Goal: Check status: Check status

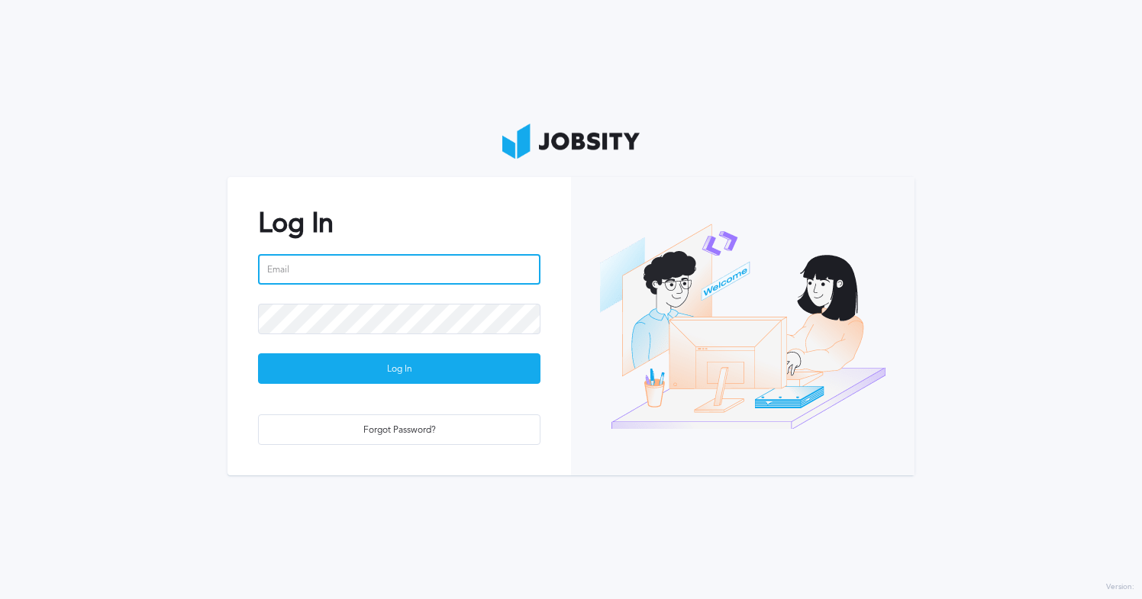
click at [340, 275] on input "email" at bounding box center [399, 269] width 282 height 31
type input "y"
type input "[PERSON_NAME][EMAIL_ADDRESS][PERSON_NAME][DOMAIN_NAME]"
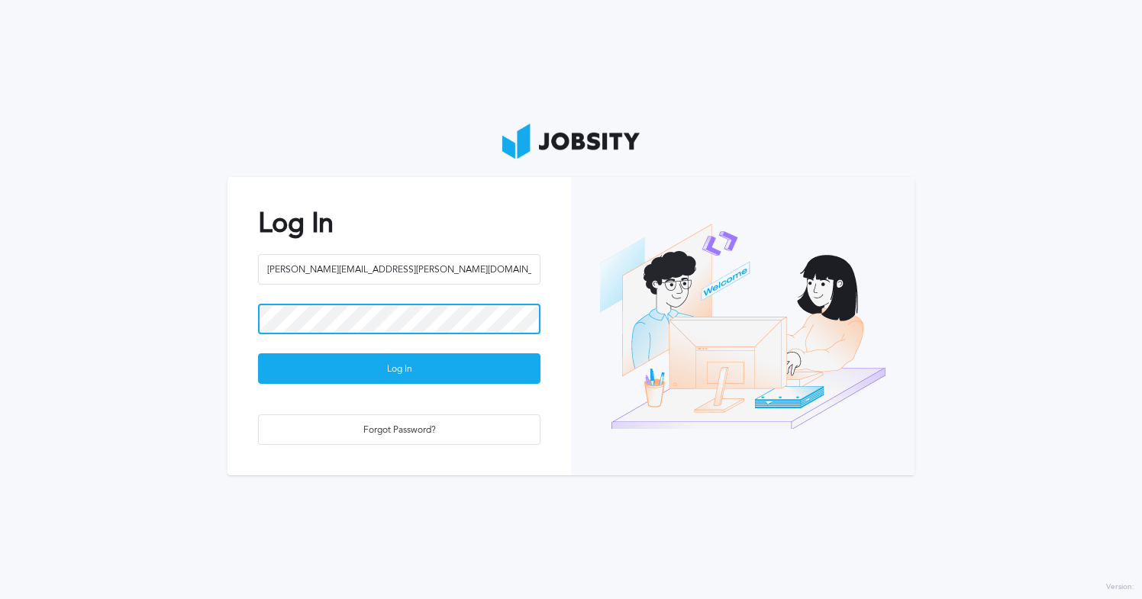
click at [258, 353] on button "Log In" at bounding box center [399, 368] width 282 height 31
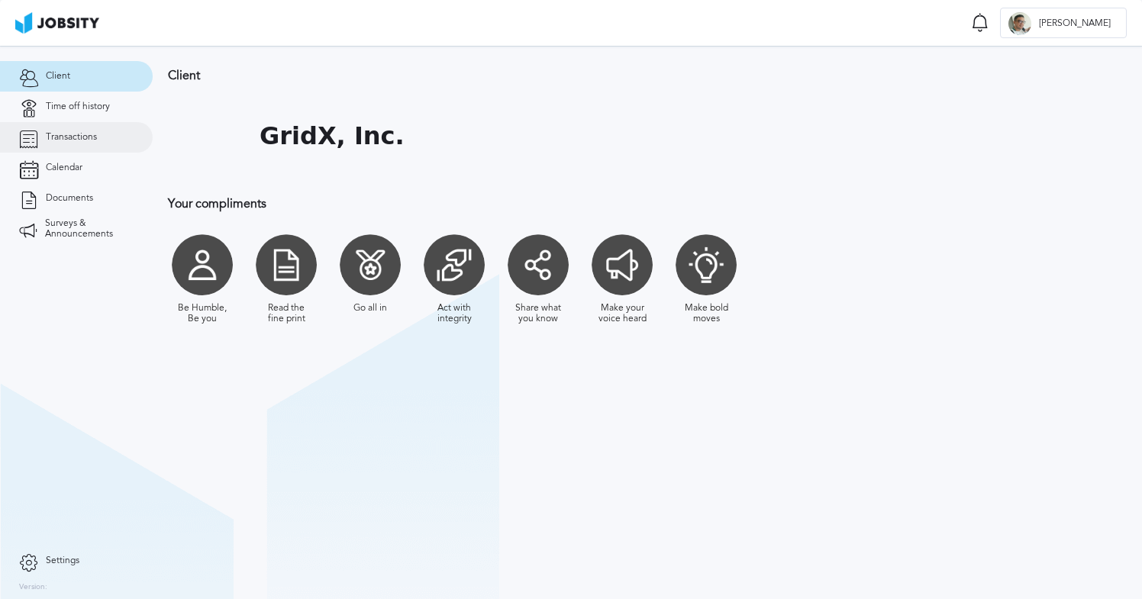
click at [95, 141] on span "Transactions" at bounding box center [71, 137] width 51 height 11
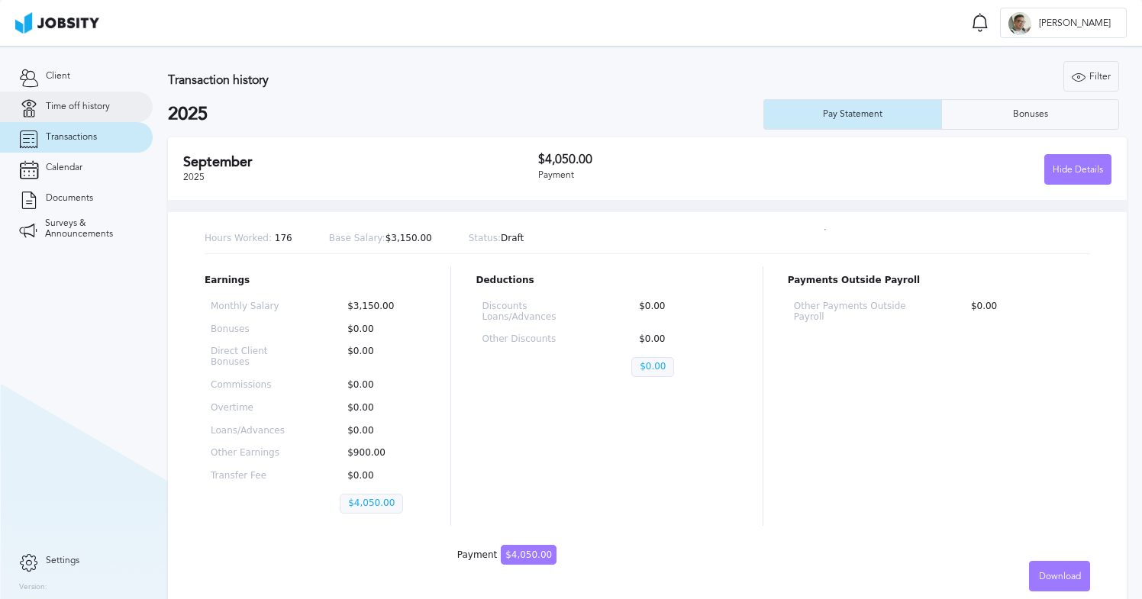
click at [79, 108] on span "Time off history" at bounding box center [78, 107] width 64 height 11
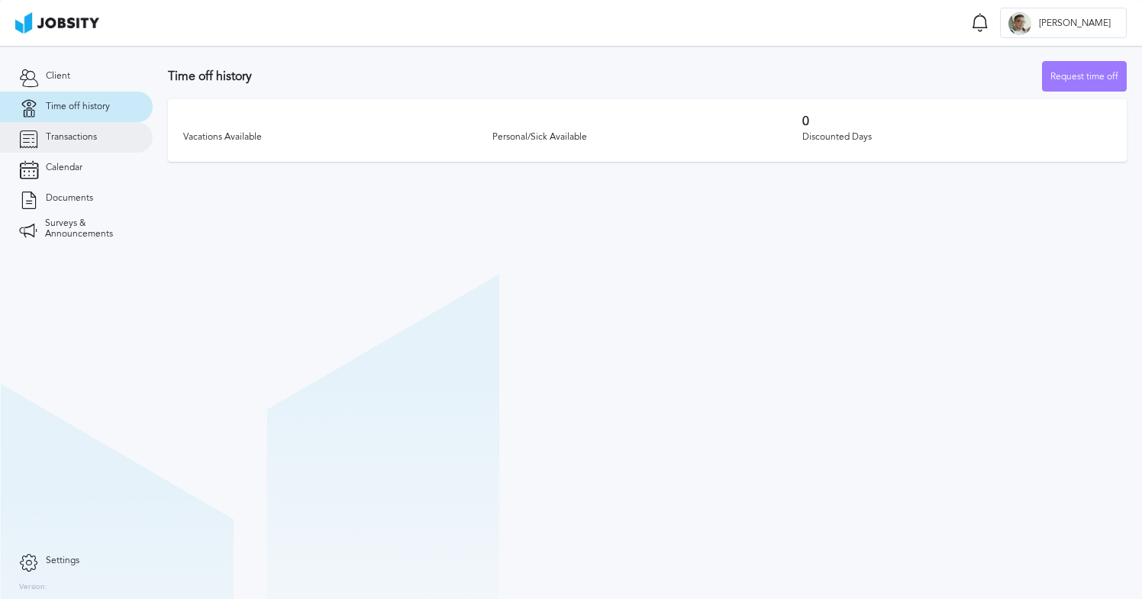
click at [79, 134] on span "Transactions" at bounding box center [71, 137] width 51 height 11
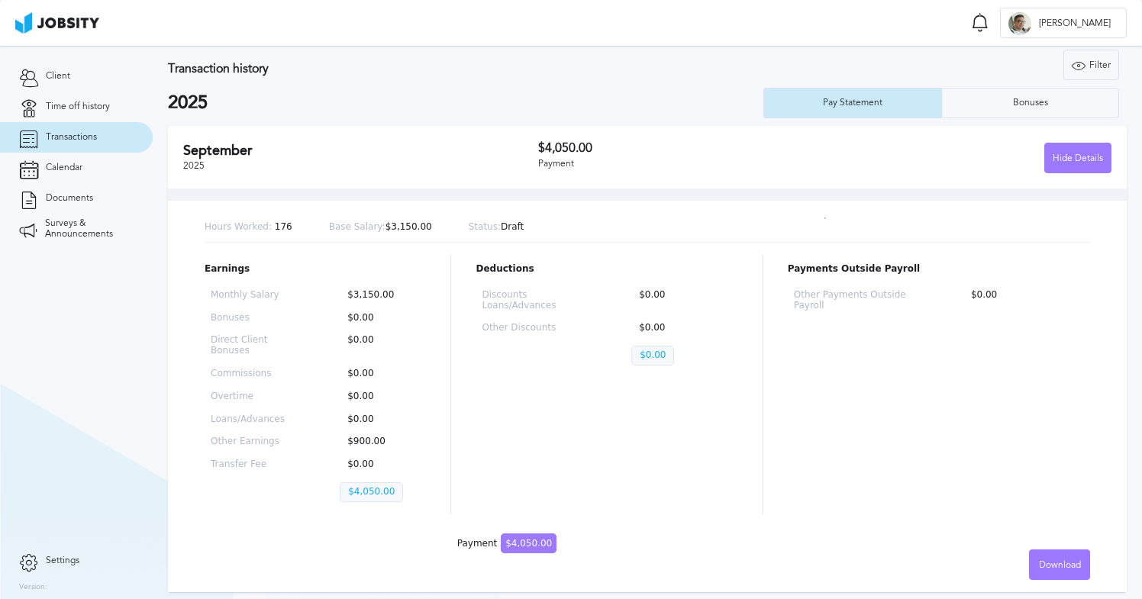
scroll to position [8, 0]
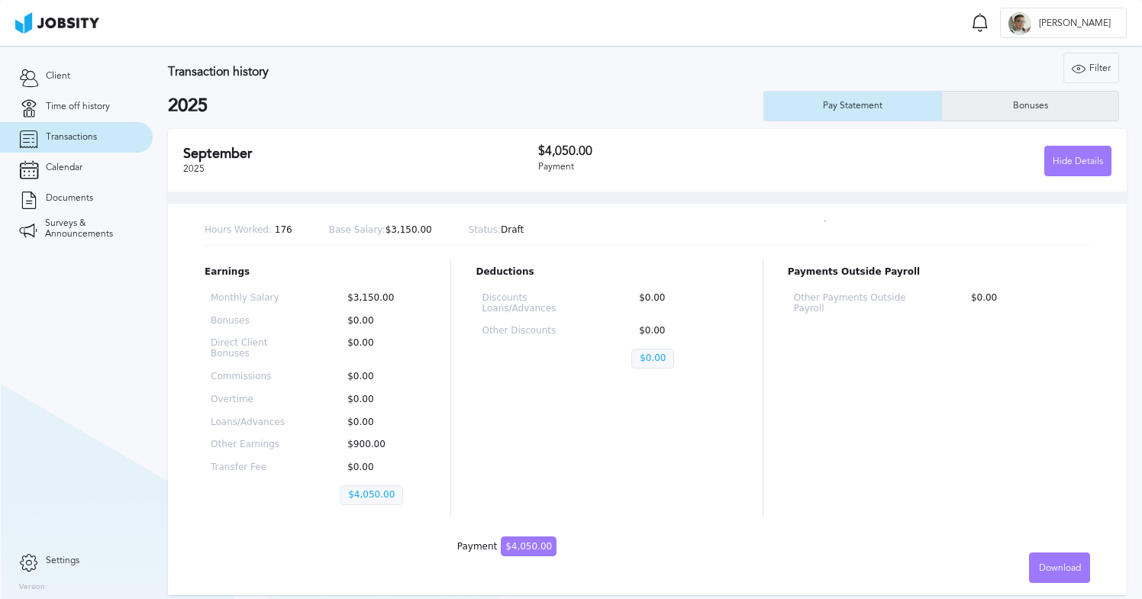
click at [1038, 101] on div "Bonuses" at bounding box center [1030, 106] width 50 height 11
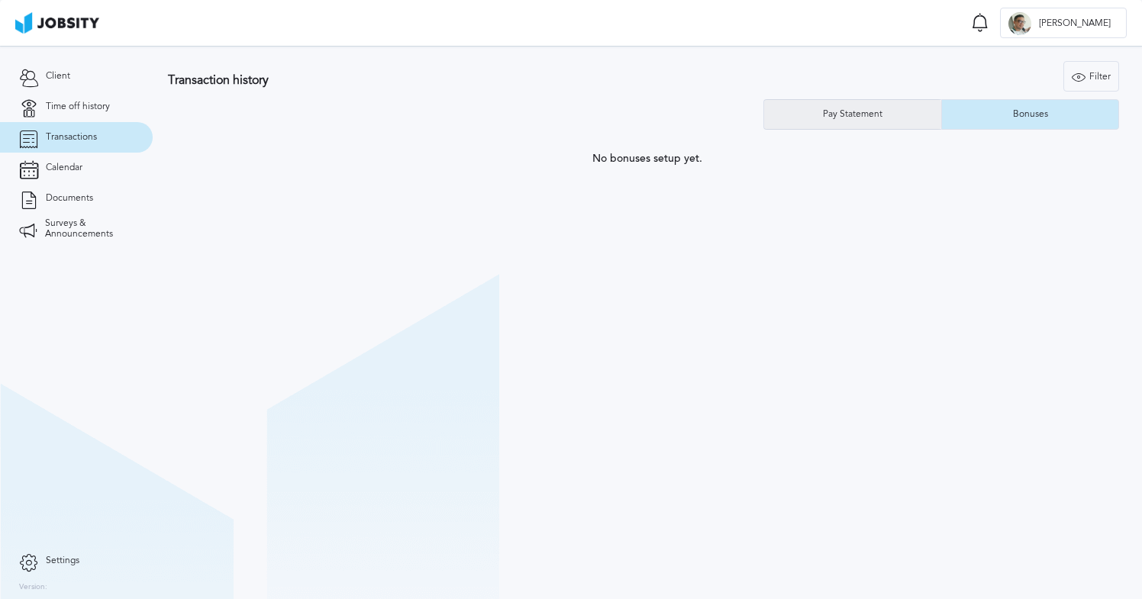
click at [891, 119] on div "Pay Statement" at bounding box center [852, 114] width 177 height 31
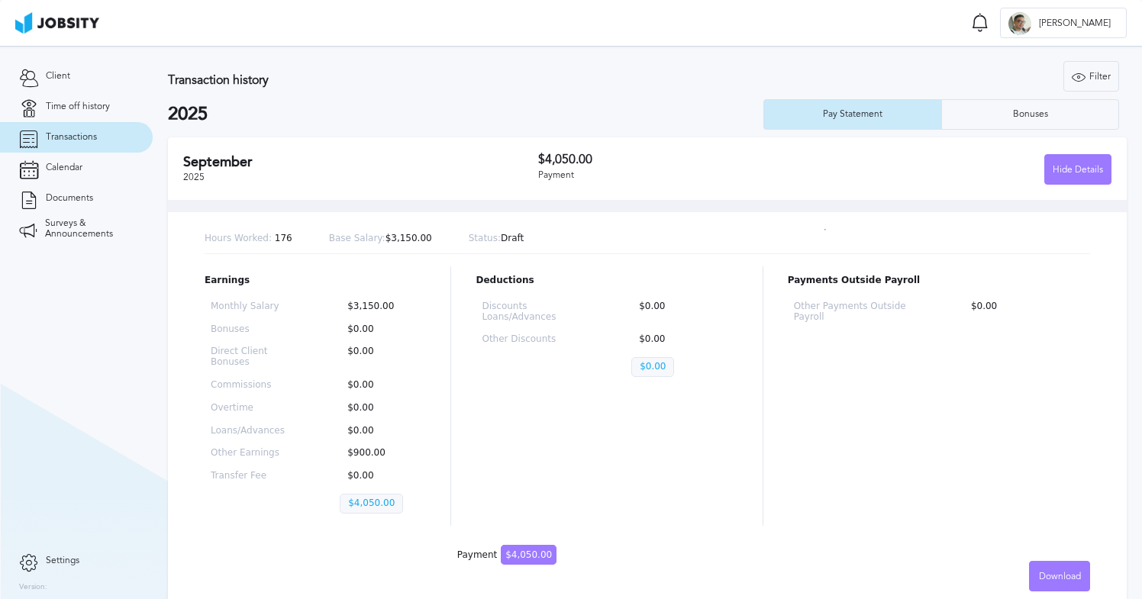
click at [501, 240] on p "Status: Draft" at bounding box center [497, 239] width 56 height 11
click at [359, 504] on p "$4,050.00" at bounding box center [371, 504] width 63 height 20
click at [653, 366] on p "$0.00" at bounding box center [652, 367] width 43 height 20
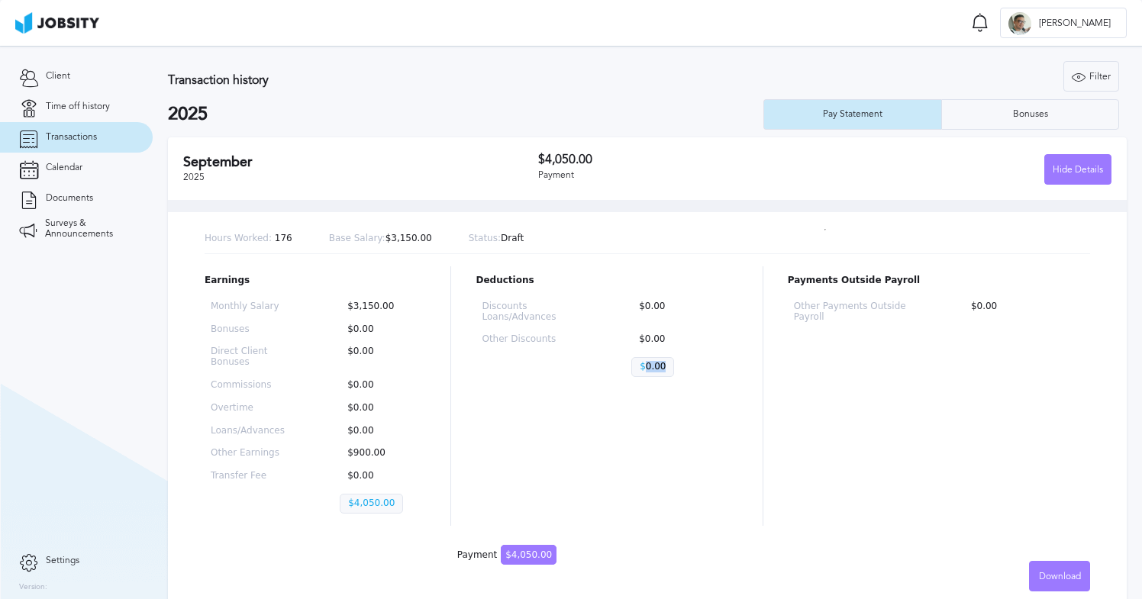
click at [653, 366] on p "$0.00" at bounding box center [652, 367] width 43 height 20
click at [523, 558] on span "$4,050.00" at bounding box center [529, 555] width 56 height 20
click at [617, 473] on div "Deductions Discounts Loans/Advances $0.00 Other Discounts $0.00 $0.00" at bounding box center [606, 395] width 262 height 259
